Goal: Find specific page/section: Find specific page/section

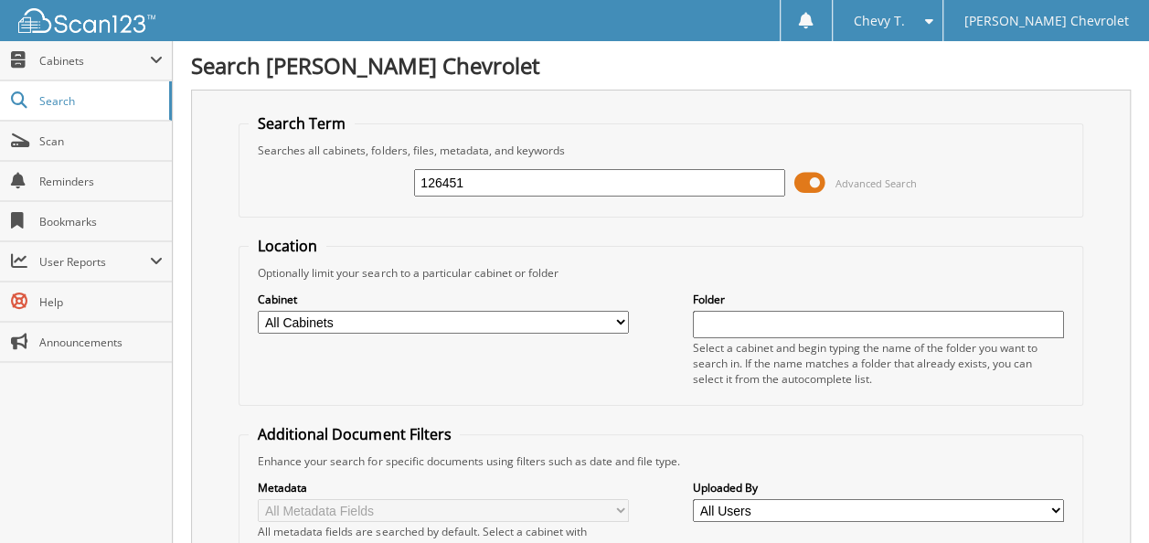
type input "126451"
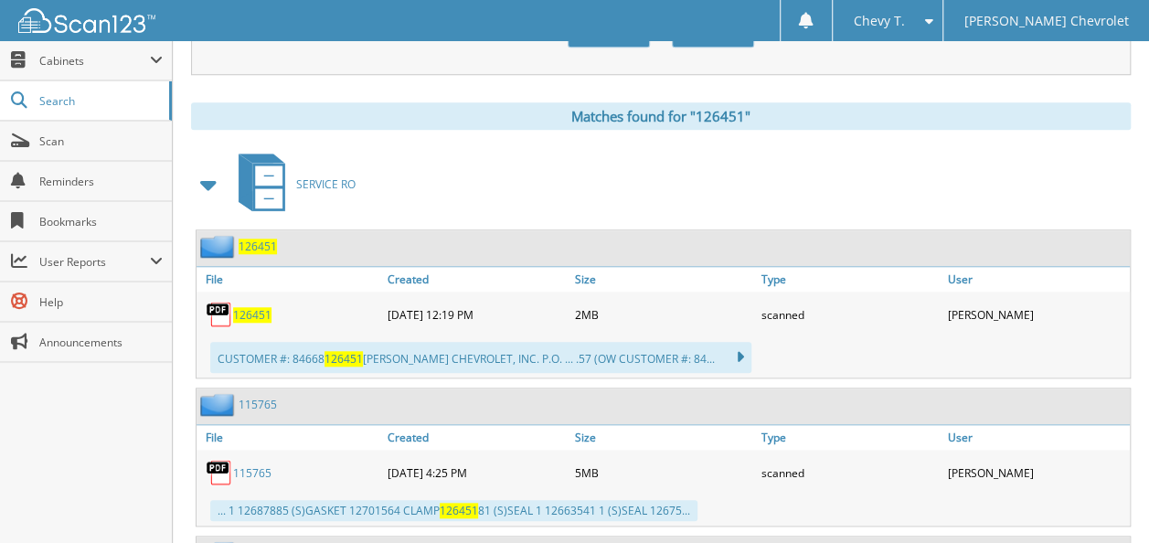
scroll to position [731, 0]
click at [244, 306] on span "126451" at bounding box center [252, 314] width 38 height 16
